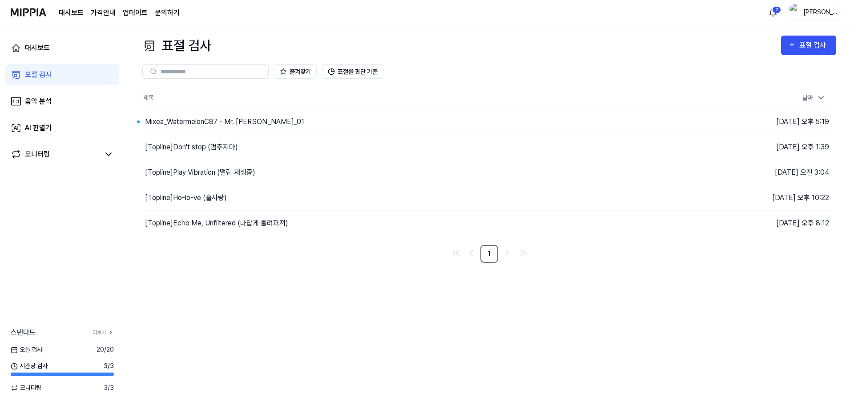
click at [359, 303] on div "표절 검사 표절 검사 표절 검사 음악 분석 AI 판별기 즐겨찾기 표절률 판단 기준 제목 날짜 Mixea_WatermelonC87 - Mr. […" at bounding box center [489, 215] width 729 height 380
click at [776, 15] on html "대시보드 가격안내 업데이트 문의하기 7 [PERSON_NAME] 대시보드 표절 검사 음악 분석 AI 판별기 모니터링 스탠다드 더보기 [DATE…" at bounding box center [427, 202] width 854 height 405
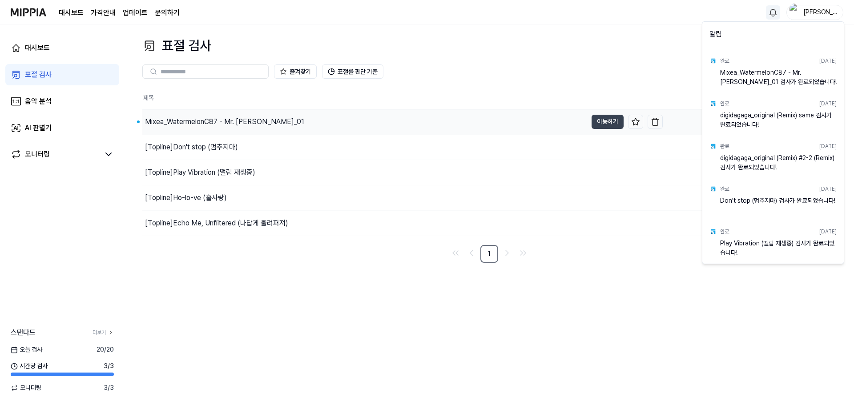
click at [315, 114] on html "대시보드 가격안내 업데이트 문의하기 박진호 대시보드 표절 검사 음악 분석 AI 판별기 모니터링 스탠다드 더보기 [DATE] 검사 20 / 20…" at bounding box center [427, 202] width 854 height 405
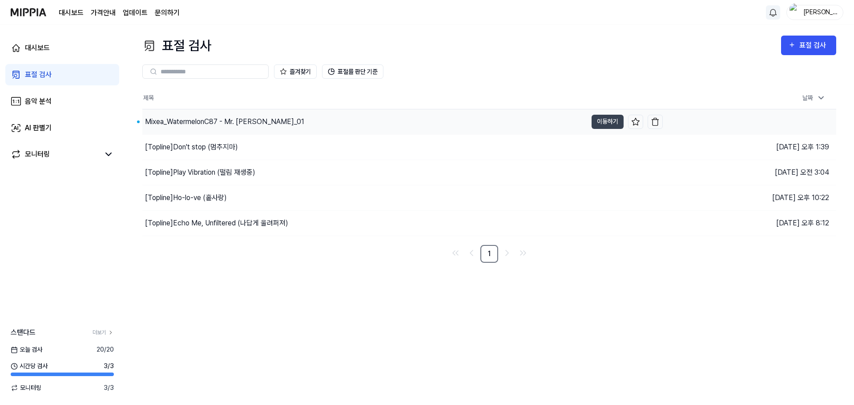
click at [330, 123] on div "Mixea_WatermelonC87 - Mr. [PERSON_NAME]_01" at bounding box center [364, 121] width 445 height 25
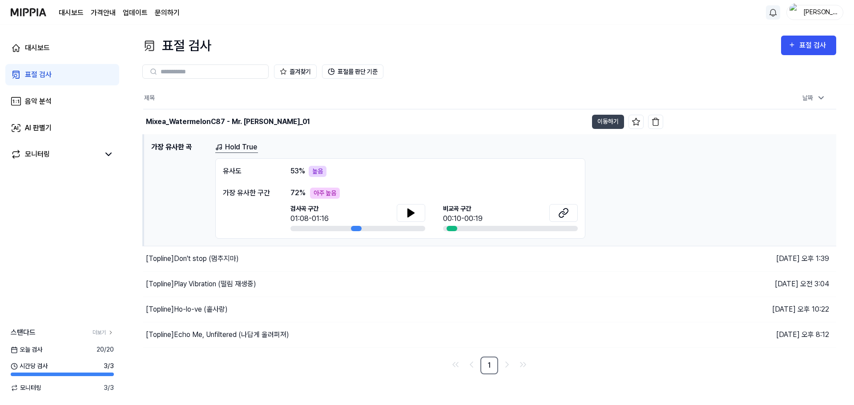
click at [471, 186] on div "유사도 53 % 높음 가장 유사한 구간 72 % 아주 높음 검사곡 구간 01:08-01:16 [GEOGRAPHIC_DATA] 구간 00:10-…" at bounding box center [400, 198] width 370 height 80
click at [612, 122] on button "이동하기" at bounding box center [608, 122] width 32 height 14
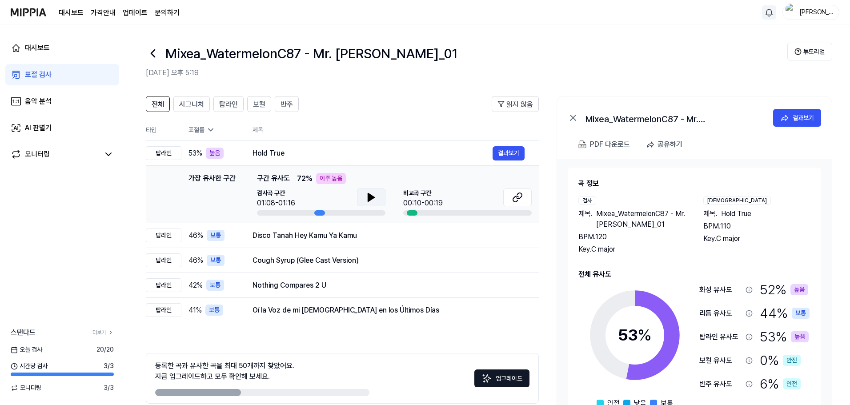
click at [370, 195] on icon at bounding box center [371, 197] width 6 height 8
click at [524, 198] on button at bounding box center [517, 198] width 28 height 18
